Goal: Task Accomplishment & Management: Complete application form

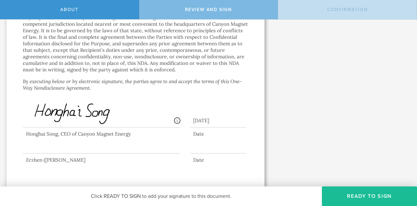
scroll to position [694, 0]
click at [69, 148] on div at bounding box center [102, 140] width 158 height 26
click at [111, 151] on div at bounding box center [102, 140] width 158 height 26
click at [66, 146] on div at bounding box center [102, 140] width 158 height 26
click at [223, 6] on div "Review and sign" at bounding box center [208, 9] width 139 height 19
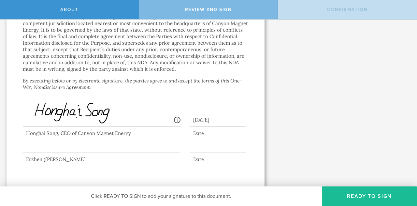
click at [63, 148] on div at bounding box center [102, 140] width 158 height 26
click at [70, 160] on div "Erzhen ([PERSON_NAME]" at bounding box center [102, 159] width 158 height 7
click at [209, 149] on div at bounding box center [218, 148] width 56 height 10
click at [260, 8] on div "Review and sign" at bounding box center [208, 9] width 139 height 19
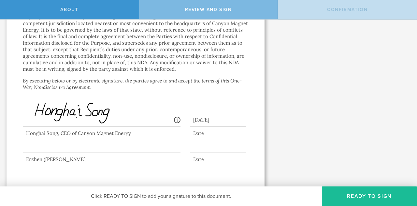
click at [60, 147] on div at bounding box center [102, 140] width 158 height 26
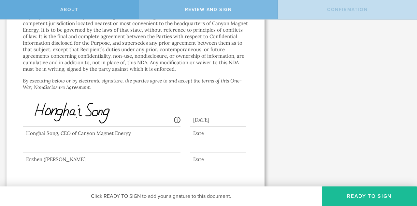
click at [68, 10] on span "About" at bounding box center [69, 10] width 18 height 6
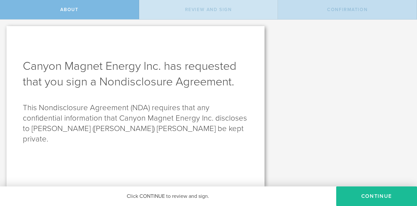
click at [178, 7] on div "Review and sign" at bounding box center [208, 9] width 139 height 19
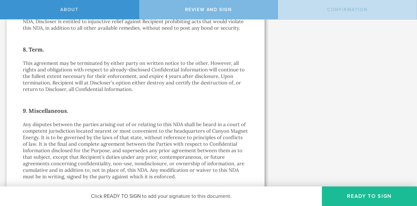
scroll to position [694, 0]
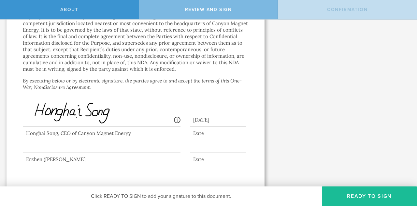
click at [85, 147] on div at bounding box center [102, 140] width 158 height 26
click at [51, 148] on div at bounding box center [102, 140] width 158 height 26
click at [32, 137] on div at bounding box center [102, 140] width 158 height 26
click at [26, 136] on div at bounding box center [102, 140] width 158 height 26
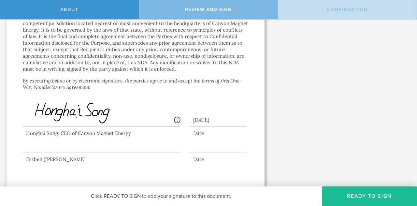
click at [26, 137] on div at bounding box center [102, 140] width 158 height 26
click at [30, 139] on div at bounding box center [102, 140] width 158 height 26
click at [36, 145] on div at bounding box center [102, 140] width 158 height 26
click at [97, 145] on div at bounding box center [102, 140] width 158 height 26
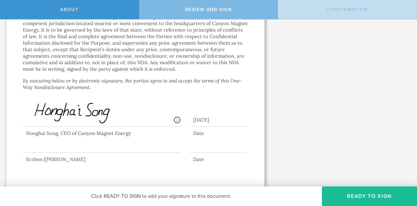
click at [215, 144] on div at bounding box center [218, 148] width 56 height 10
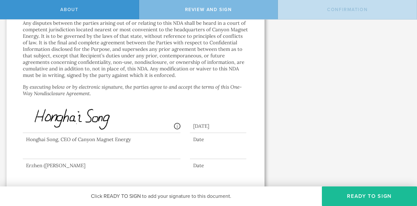
scroll to position [694, 0]
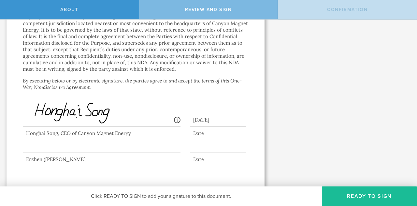
click at [102, 145] on div at bounding box center [102, 140] width 158 height 26
click at [104, 146] on div at bounding box center [102, 140] width 158 height 26
click at [192, 13] on div "Review and sign" at bounding box center [208, 9] width 139 height 19
click at [199, 7] on span "Review and sign" at bounding box center [208, 10] width 47 height 6
click at [64, 148] on div at bounding box center [102, 140] width 158 height 26
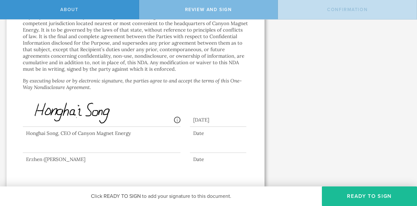
click at [202, 142] on div at bounding box center [135, 141] width 225 height 29
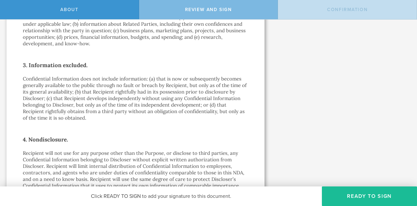
scroll to position [173, 0]
